Goal: Information Seeking & Learning: Learn about a topic

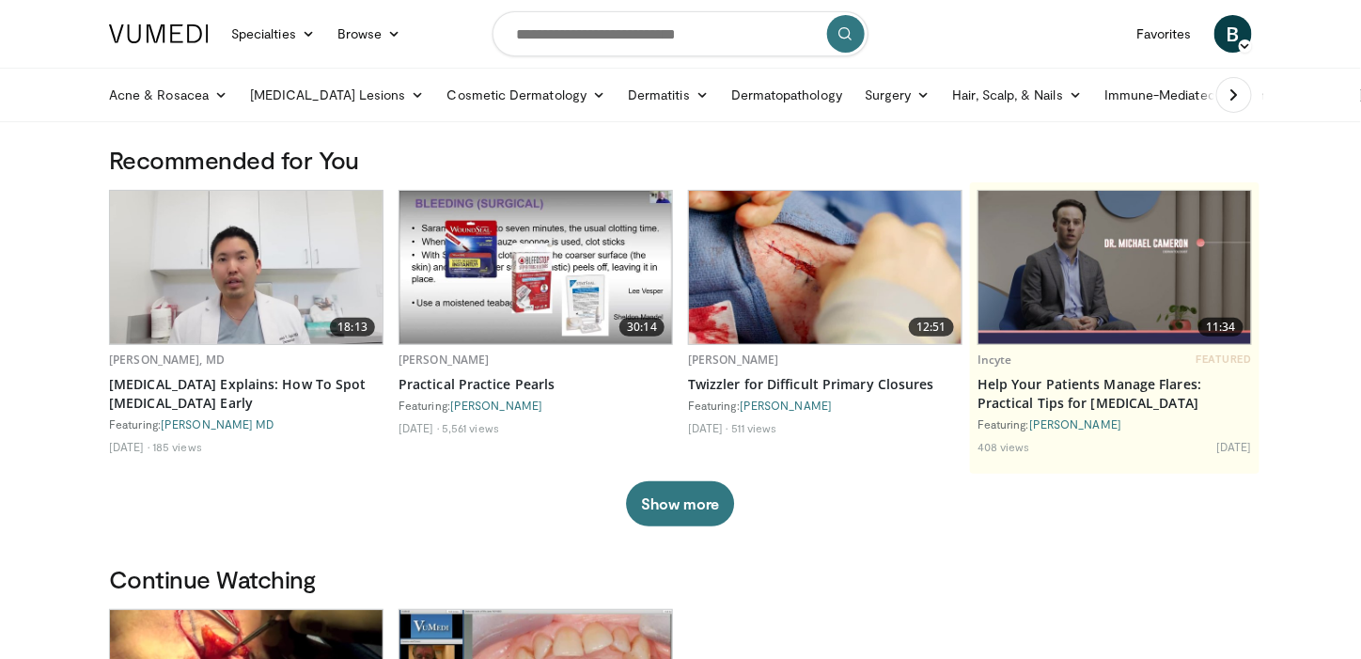
scroll to position [1, 0]
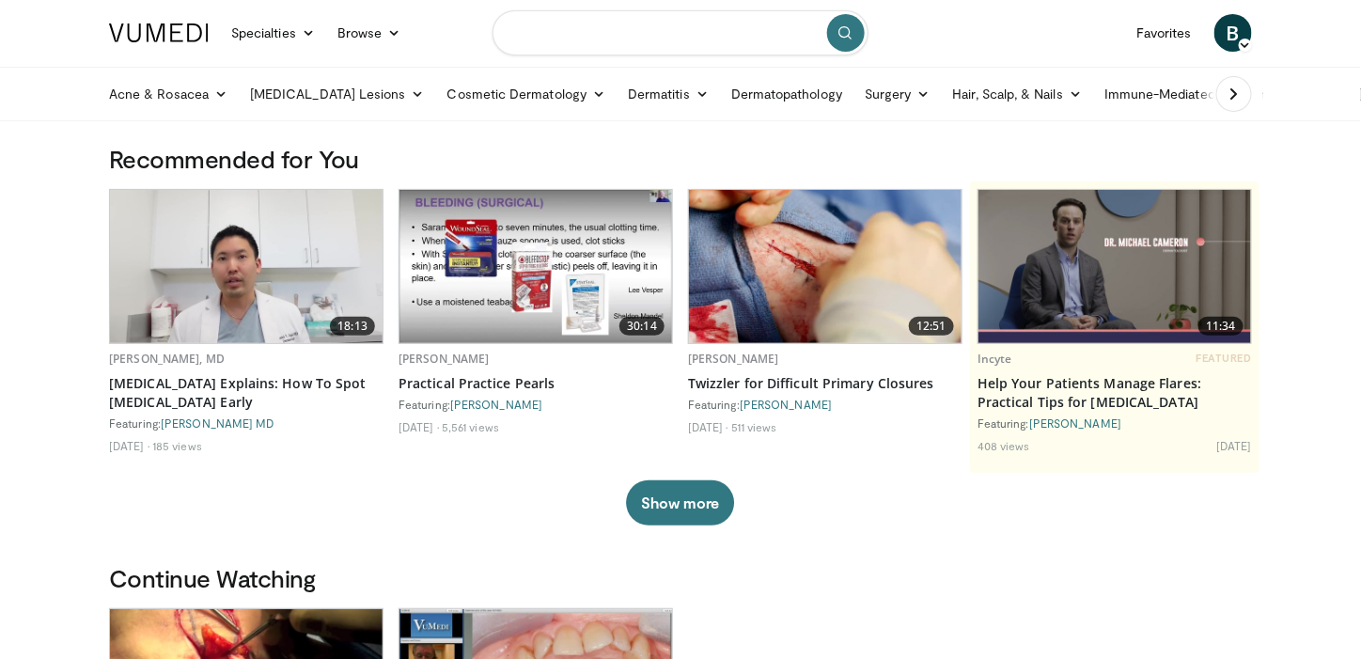
click at [655, 35] on input "Search topics, interventions" at bounding box center [681, 32] width 376 height 45
type input "*******"
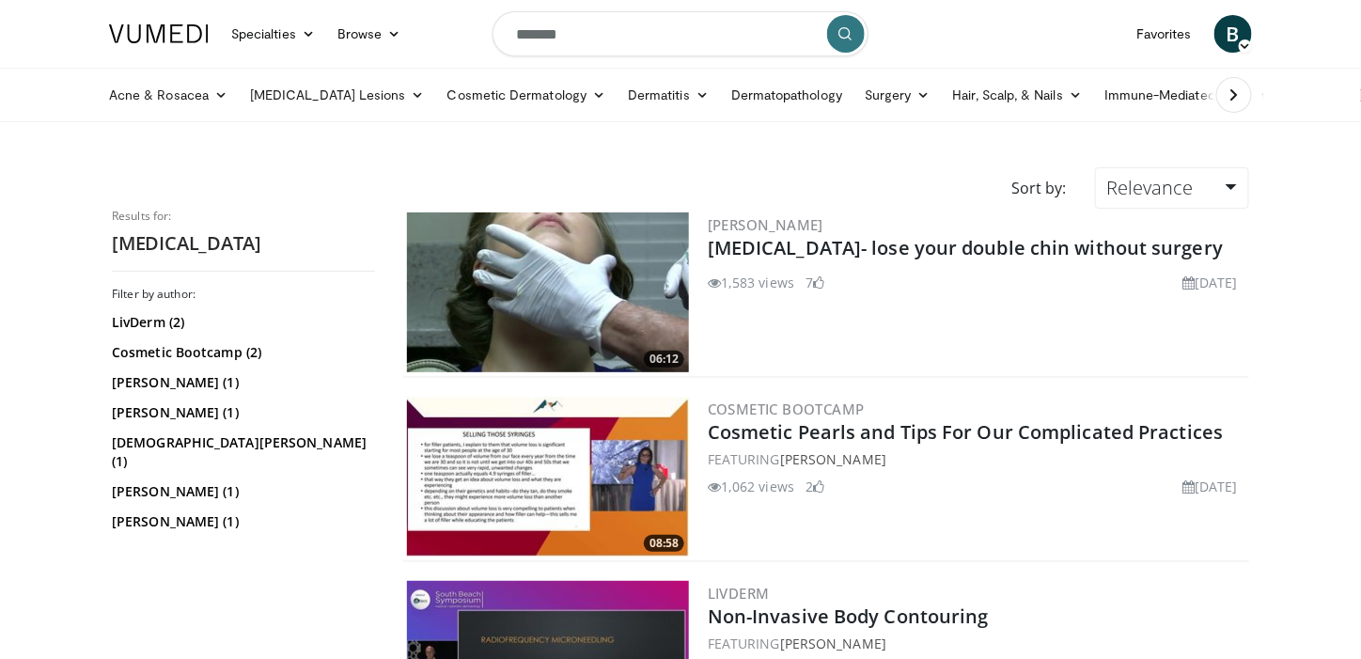
scroll to position [1, 0]
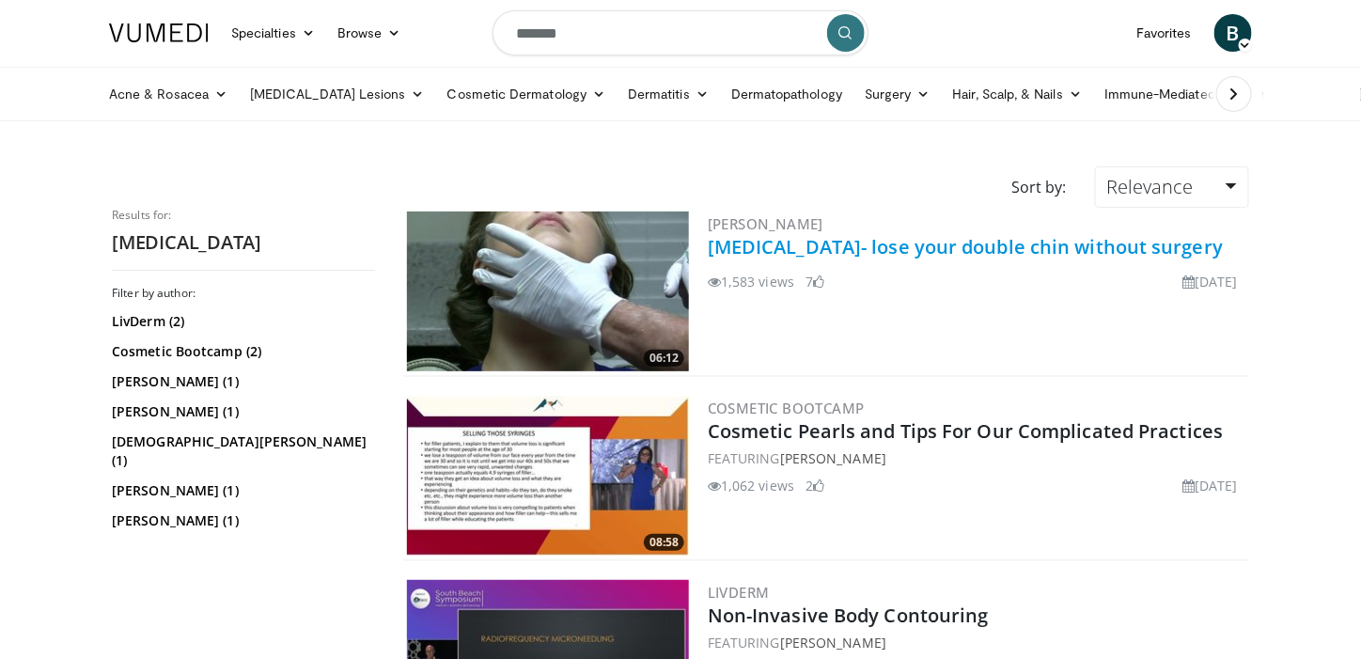
click at [910, 244] on link "Kybella- lose your double chin without surgery" at bounding box center [965, 246] width 515 height 25
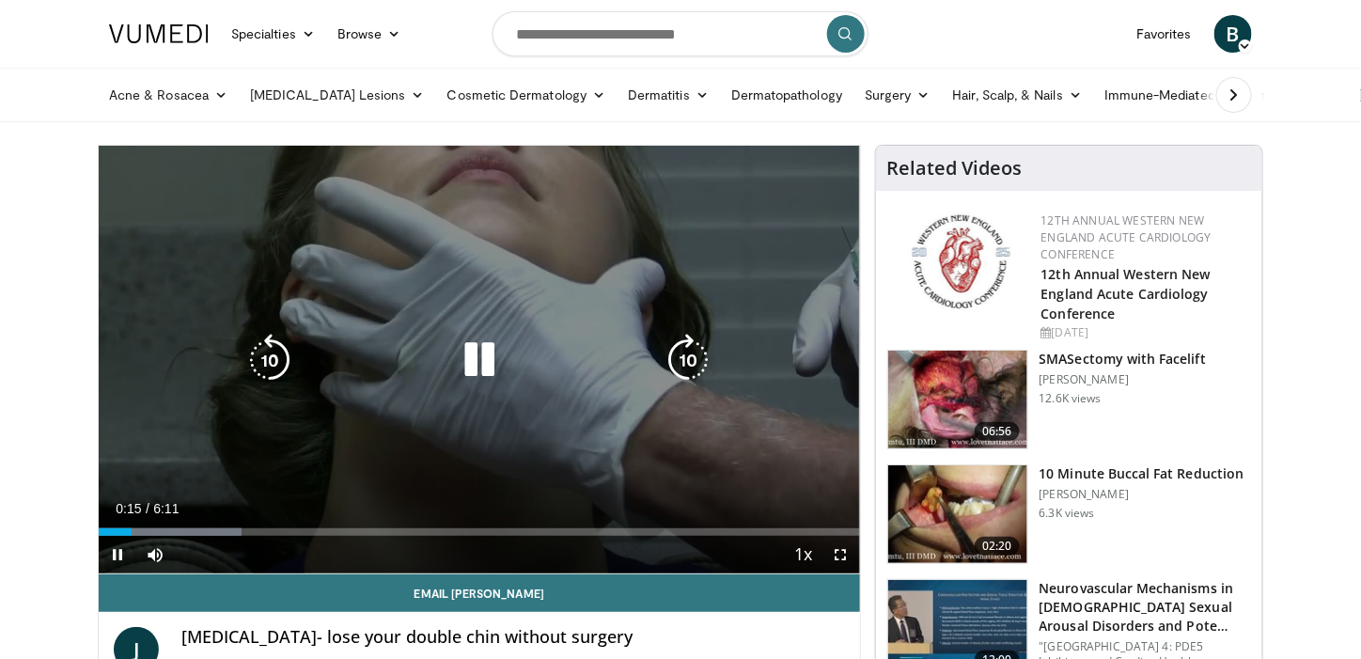
drag, startPoint x: 297, startPoint y: 351, endPoint x: 342, endPoint y: 315, distance: 57.6
click at [342, 315] on div "10 seconds Tap to unmute" at bounding box center [480, 360] width 762 height 428
click at [476, 356] on icon "Video Player" at bounding box center [479, 360] width 53 height 53
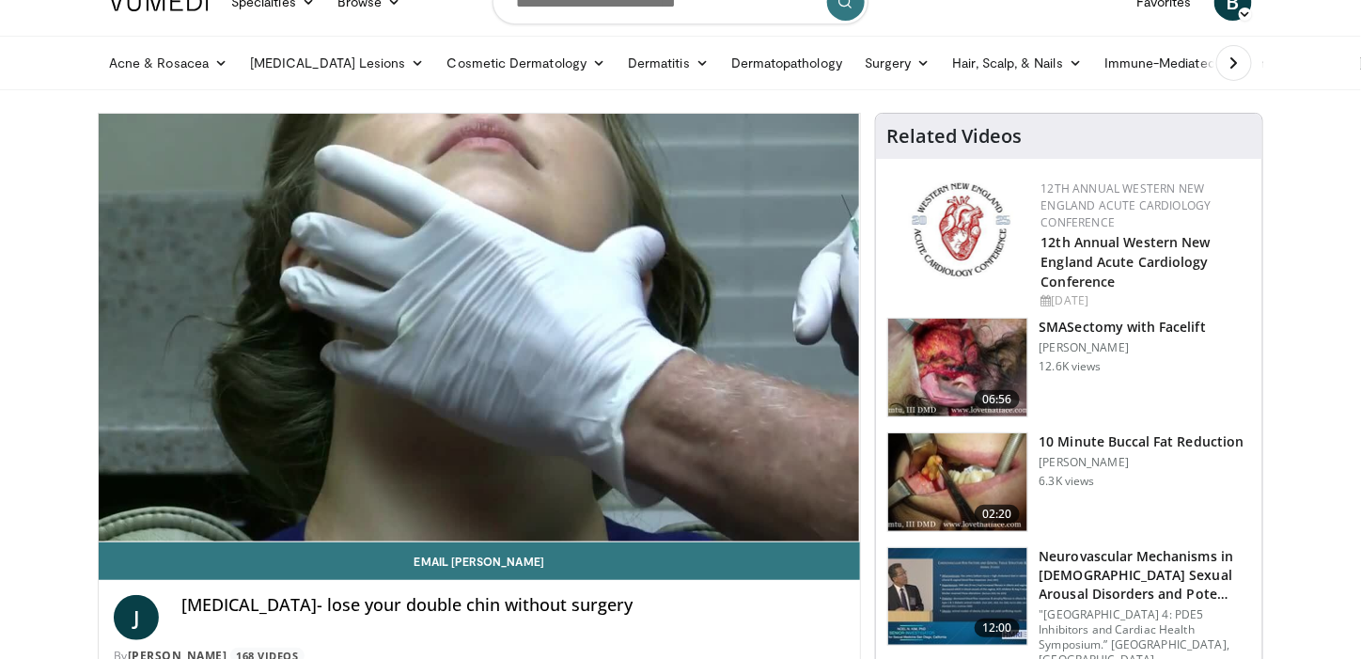
scroll to position [26, 0]
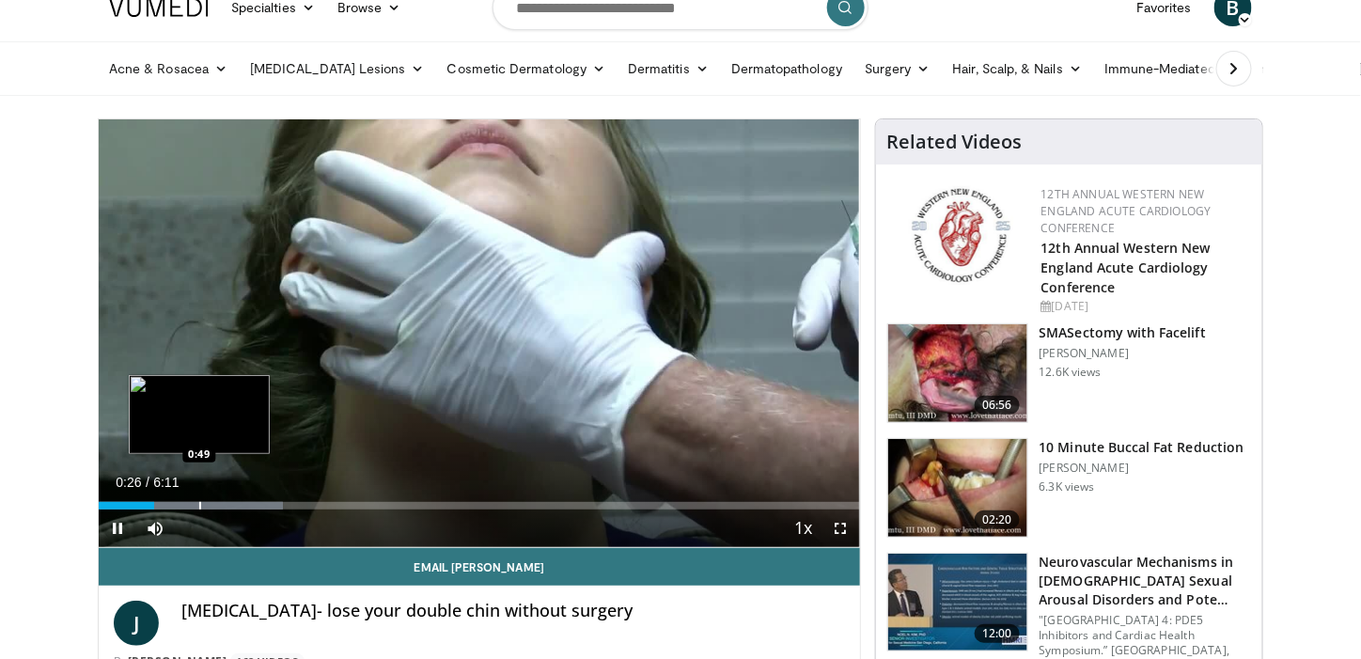
click at [197, 503] on div "Loaded : 24.15% 0:27 0:49" at bounding box center [480, 506] width 762 height 8
click at [223, 502] on div "Progress Bar" at bounding box center [224, 506] width 2 height 8
